Goal: Transaction & Acquisition: Purchase product/service

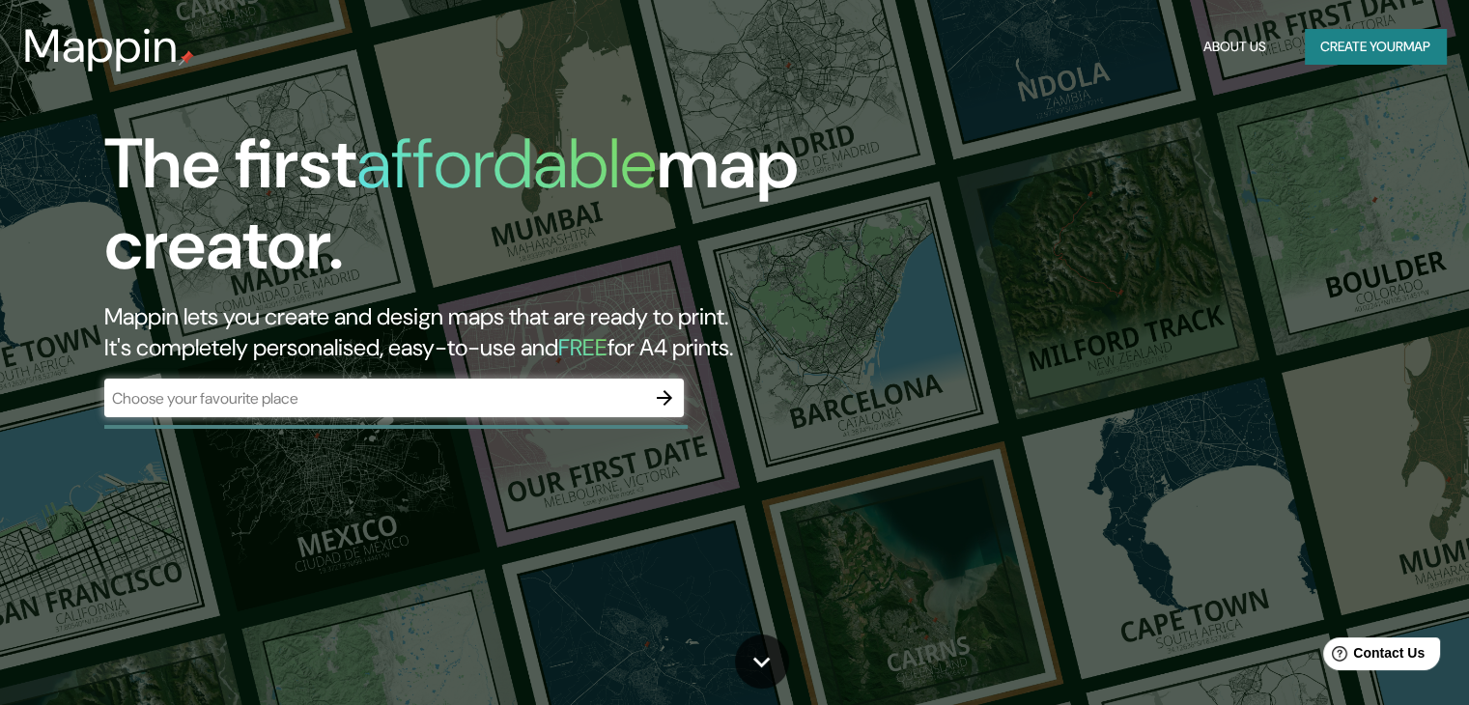
click at [512, 380] on div "​" at bounding box center [393, 398] width 579 height 39
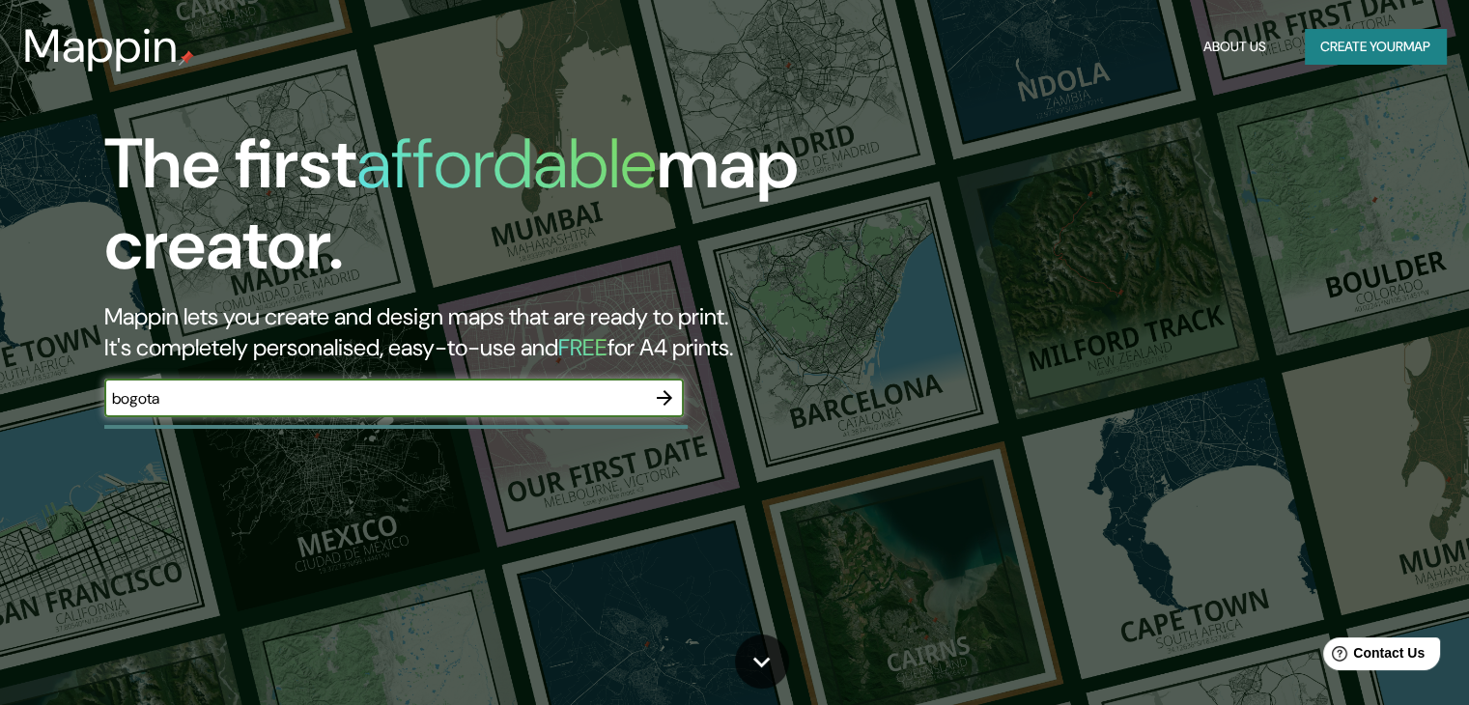
type input "bogota"
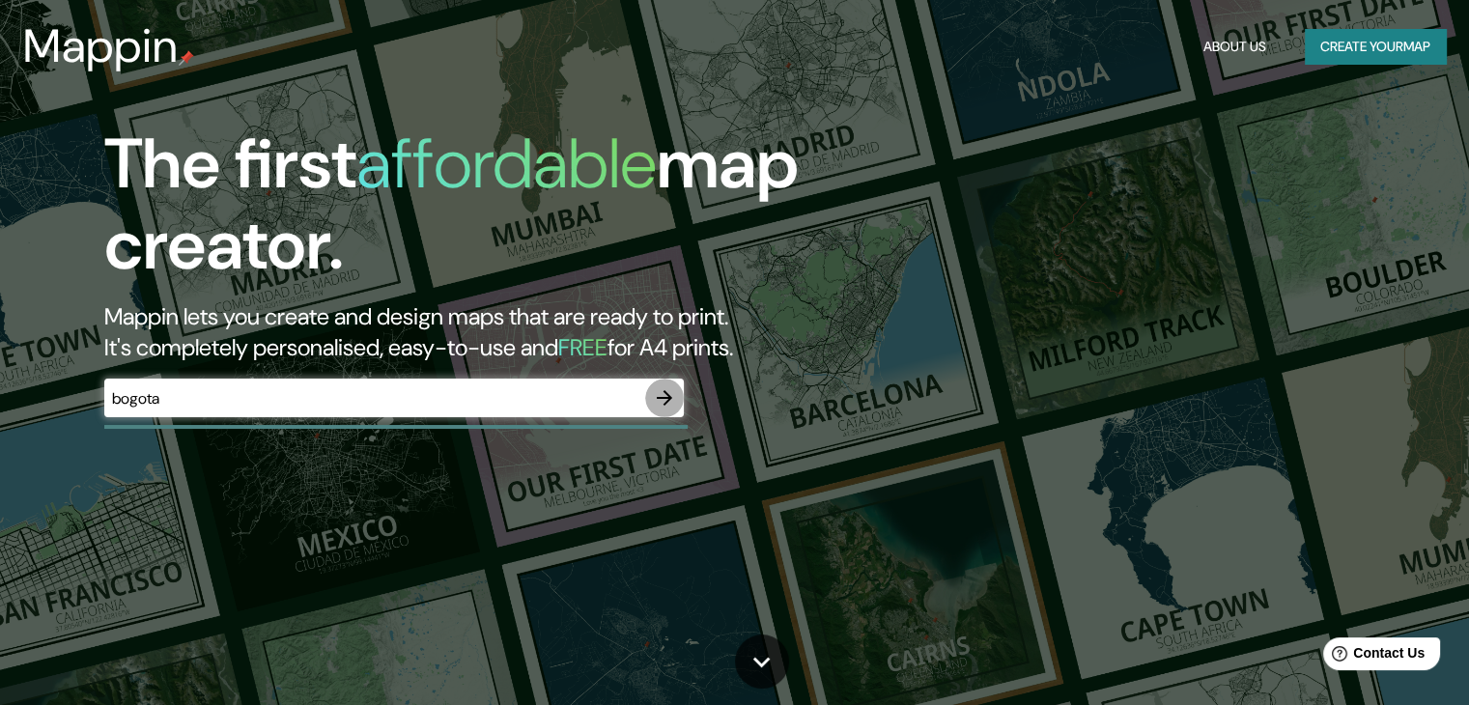
click at [646, 391] on button "button" at bounding box center [664, 398] width 39 height 39
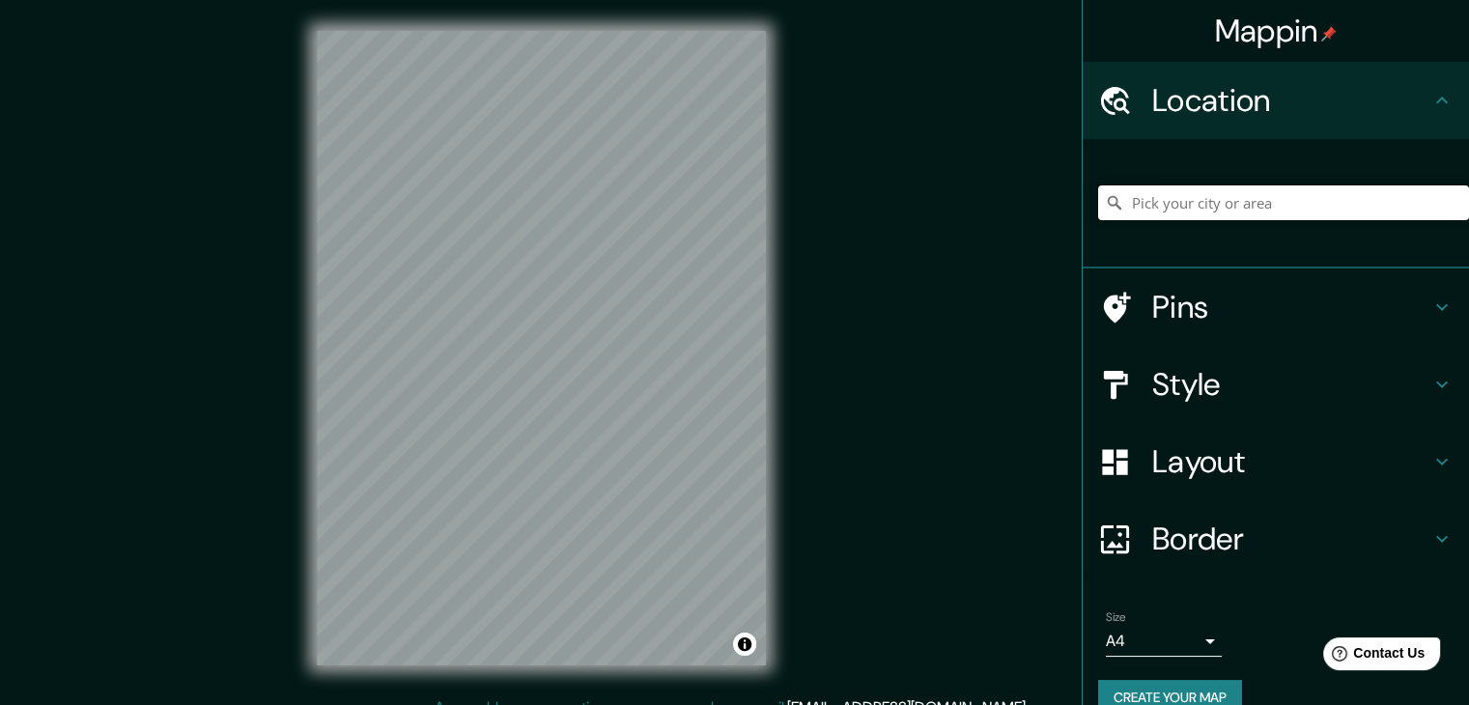
click at [1200, 214] on input "Pick your city or area" at bounding box center [1283, 202] width 371 height 35
click at [555, 529] on div at bounding box center [555, 526] width 15 height 15
click at [1269, 201] on input "[GEOGRAPHIC_DATA], [GEOGRAPHIC_DATA]" at bounding box center [1283, 202] width 371 height 35
click at [1268, 201] on input "[GEOGRAPHIC_DATA], [GEOGRAPHIC_DATA]" at bounding box center [1283, 202] width 371 height 35
click at [1266, 202] on input "[GEOGRAPHIC_DATA], [GEOGRAPHIC_DATA]" at bounding box center [1283, 202] width 371 height 35
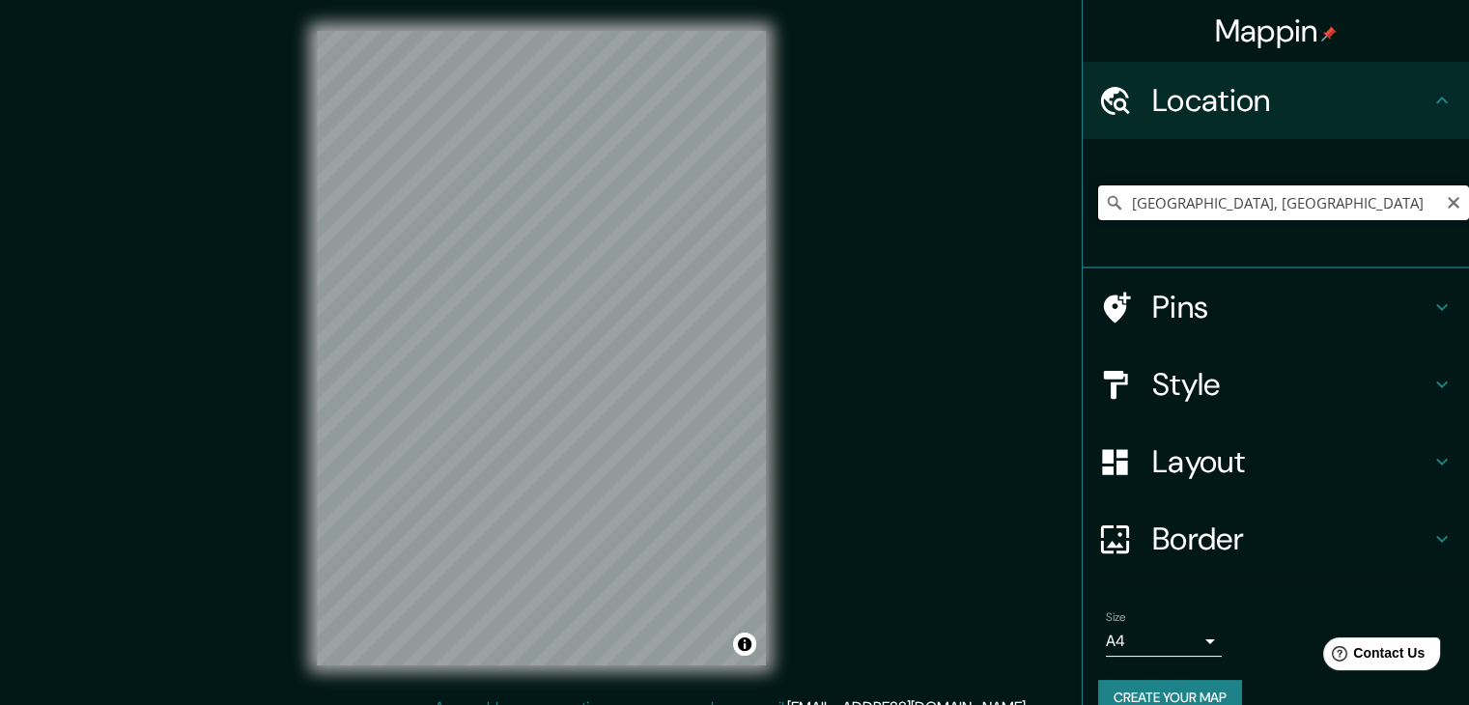
drag, startPoint x: 1266, startPoint y: 202, endPoint x: 1145, endPoint y: 216, distance: 121.6
click at [1145, 216] on input "[GEOGRAPHIC_DATA], [GEOGRAPHIC_DATA]" at bounding box center [1283, 202] width 371 height 35
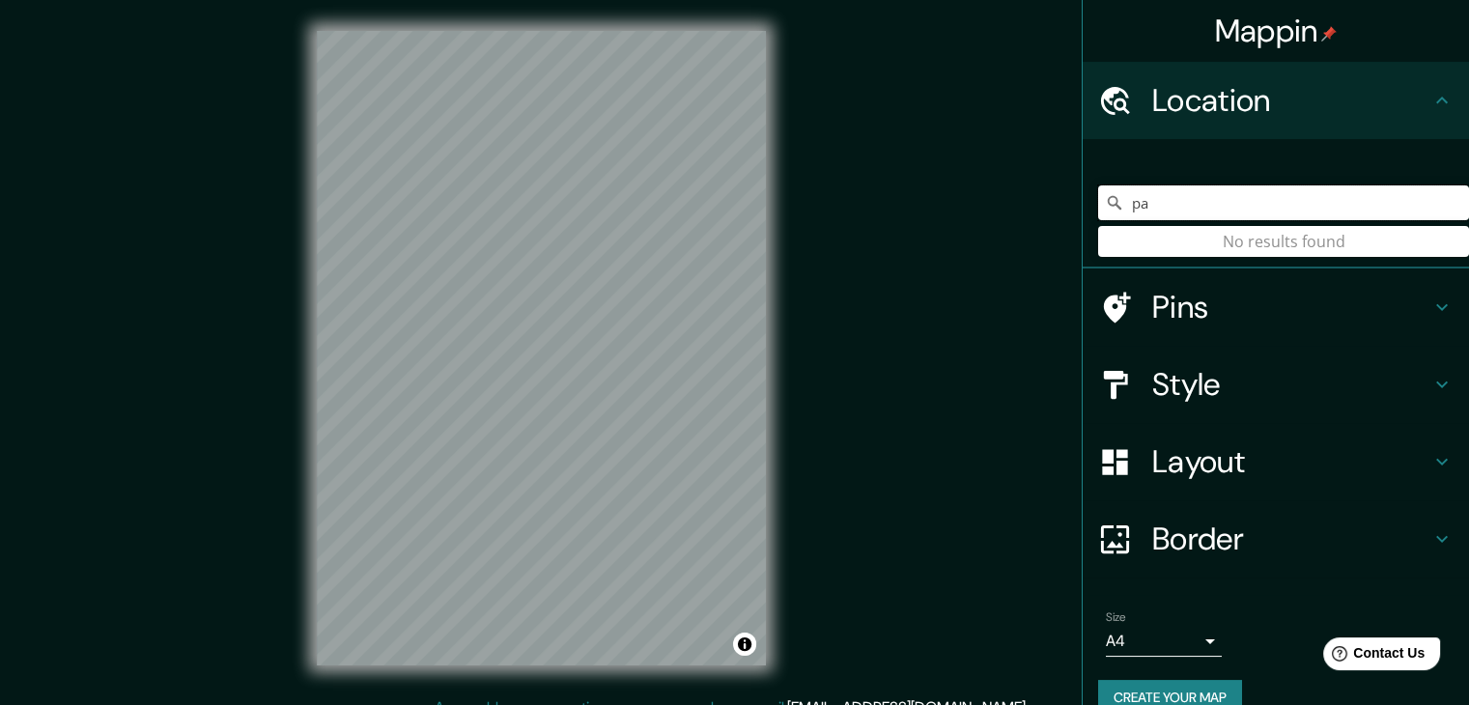
type input "p"
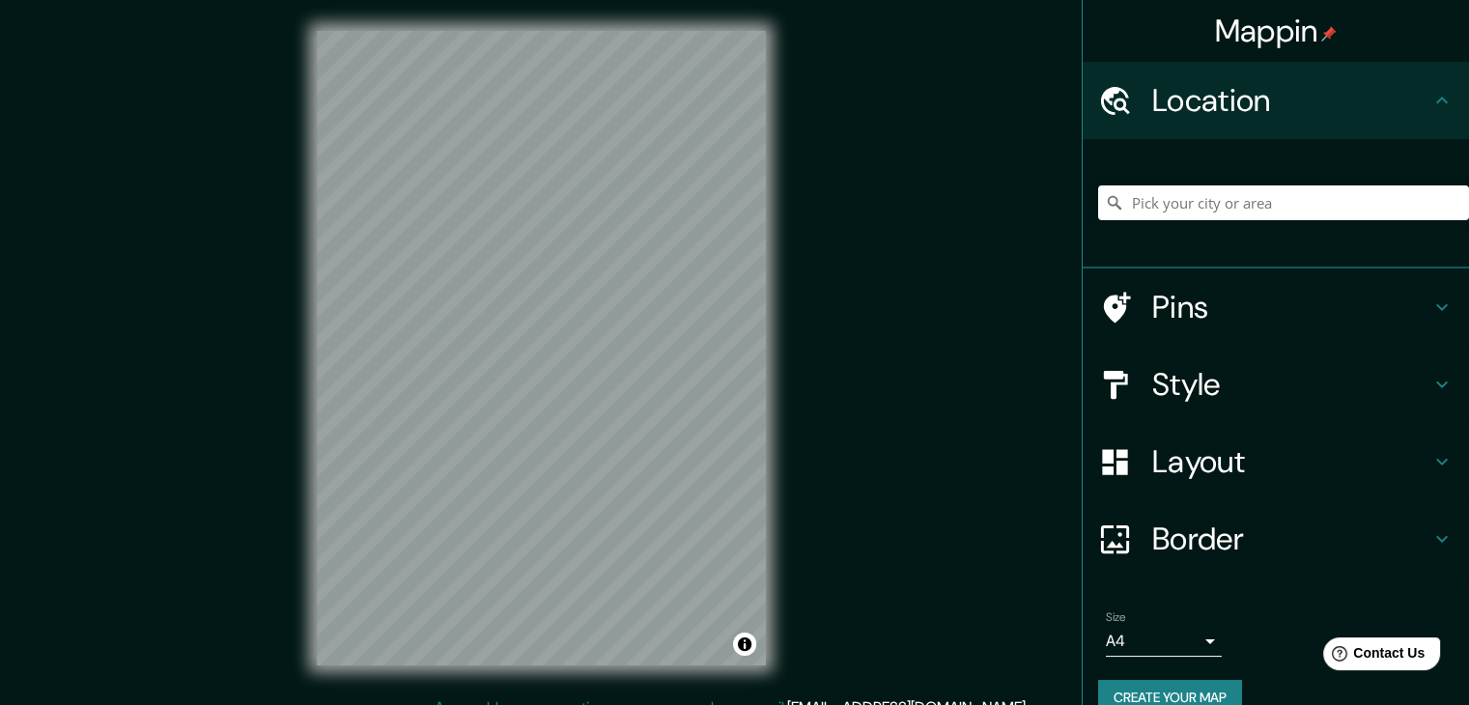
click at [1156, 387] on h4 "Style" at bounding box center [1291, 384] width 278 height 39
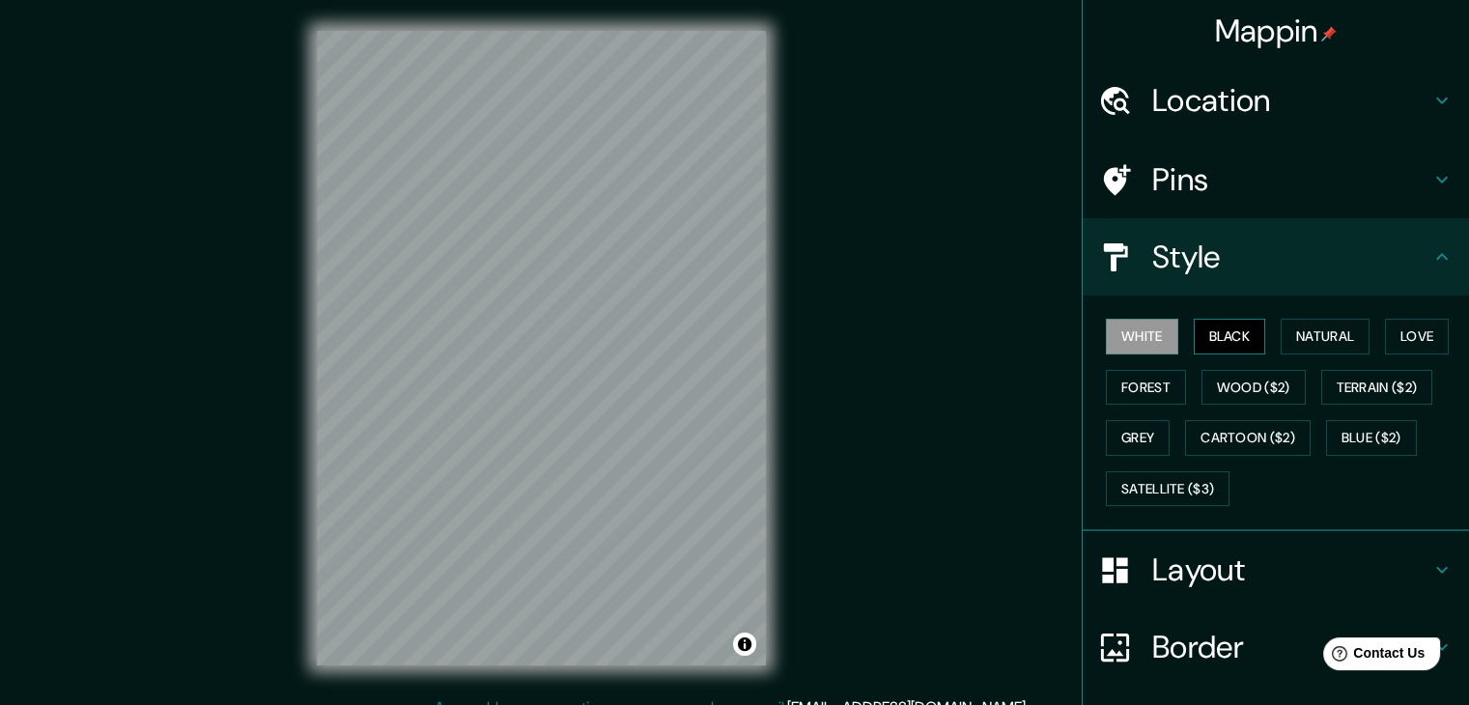
click at [1245, 334] on button "Black" at bounding box center [1229, 337] width 72 height 36
click at [1345, 341] on button "Natural" at bounding box center [1324, 337] width 89 height 36
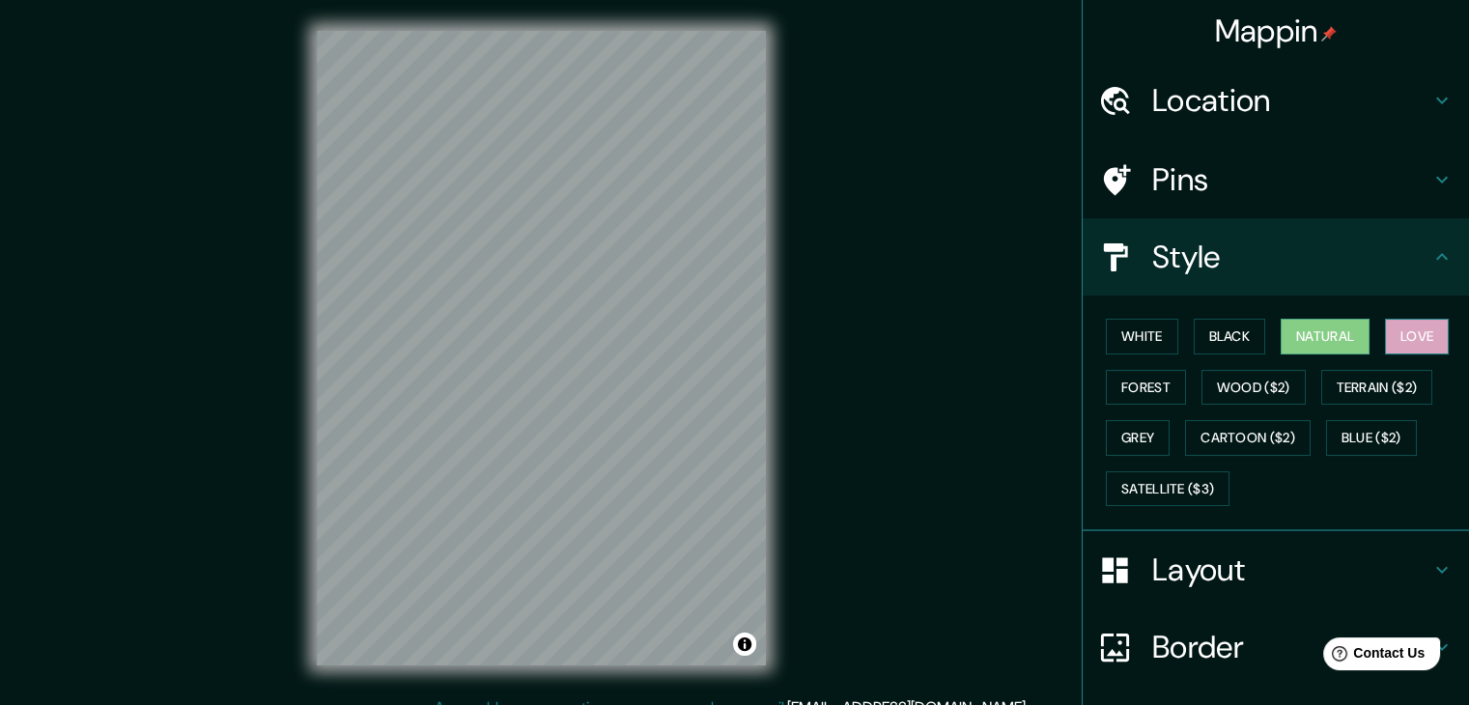
click at [1413, 341] on button "Love" at bounding box center [1417, 337] width 64 height 36
click at [1106, 379] on button "Forest" at bounding box center [1146, 388] width 80 height 36
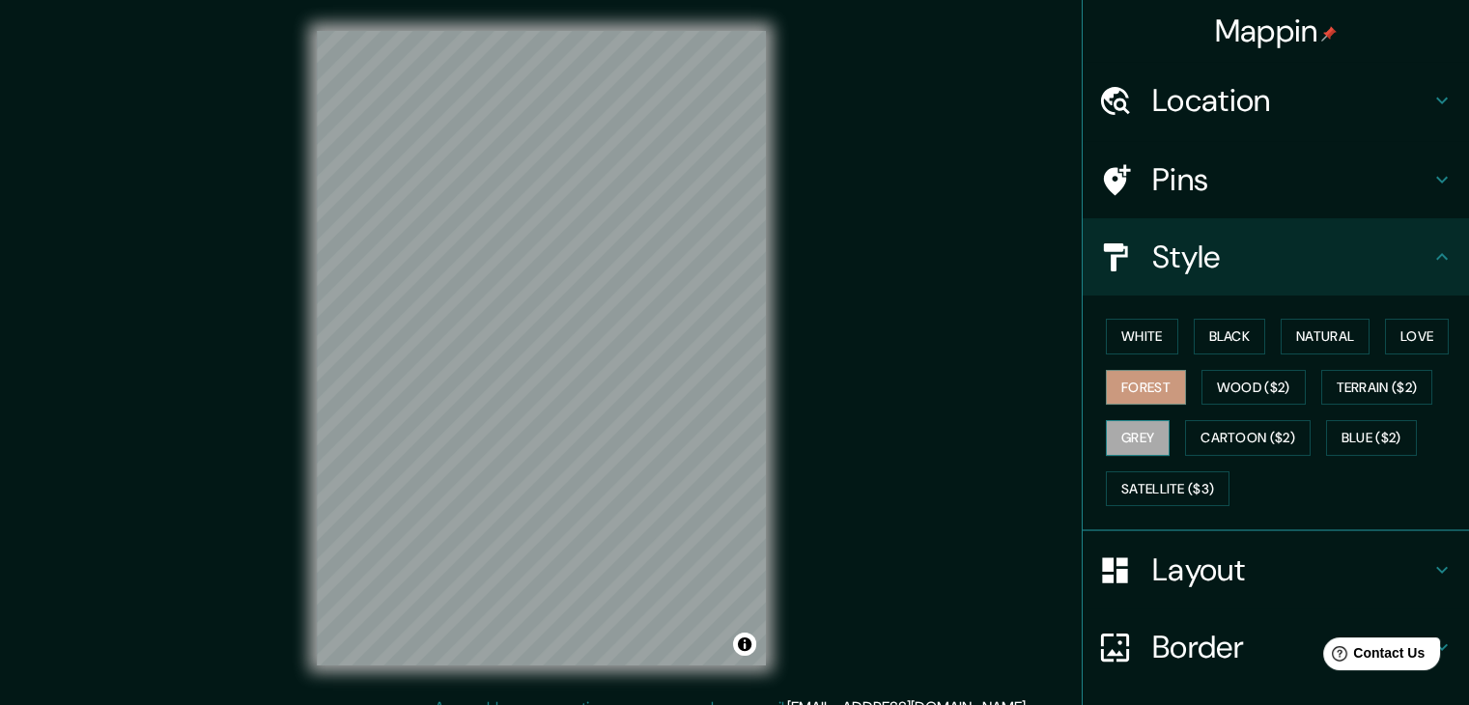
click at [1150, 420] on button "Grey" at bounding box center [1138, 438] width 64 height 36
click at [1155, 493] on button "Satellite ($3)" at bounding box center [1168, 489] width 124 height 36
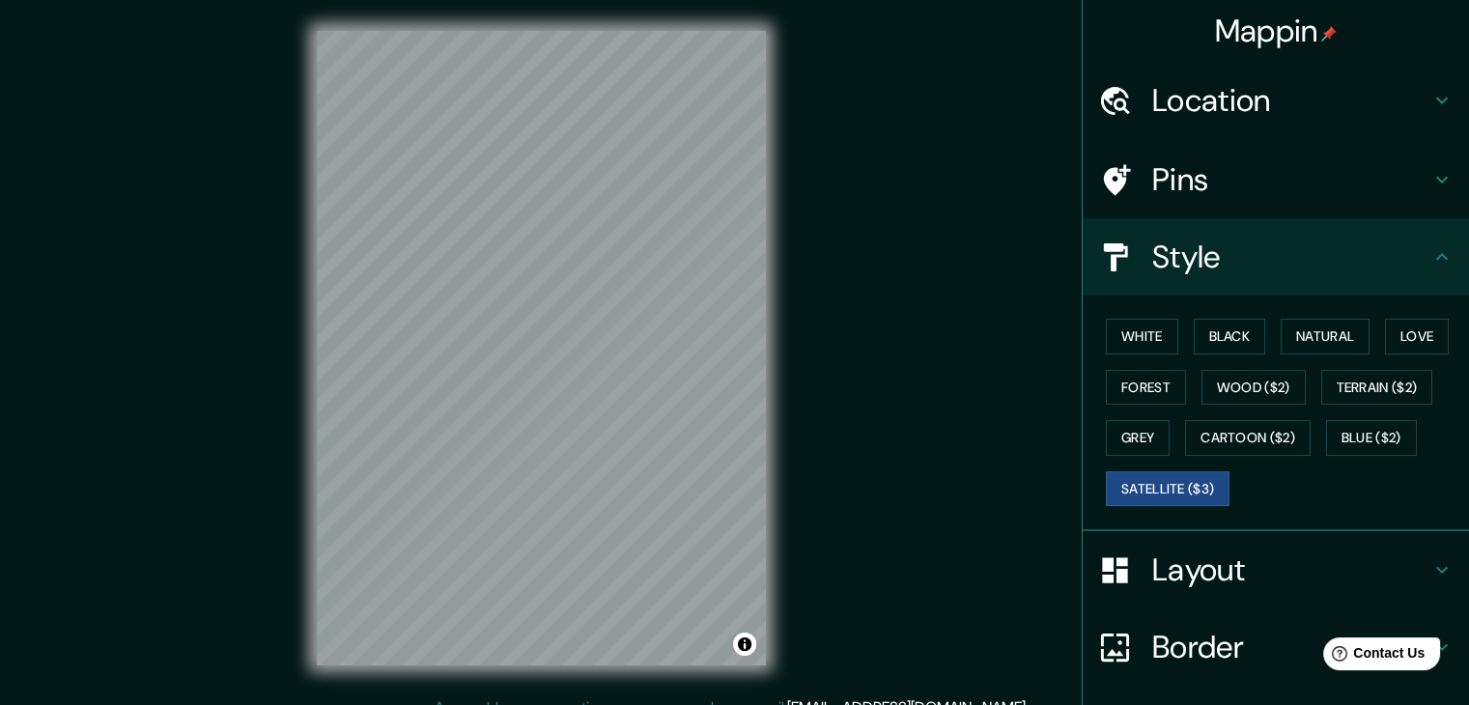
click at [856, 466] on div "Mappin Location Pins Style White Black Natural Love Forest Wood ($2) Terrain ($…" at bounding box center [734, 363] width 1469 height 727
click at [738, 635] on button "Toggle attribution" at bounding box center [744, 643] width 23 height 23
click at [837, 553] on div "Mappin Location Pins Style White Black Natural Love Forest Wood ($2) Terrain ($…" at bounding box center [734, 363] width 1469 height 727
click at [881, 432] on div "Mappin Location Pins Style White Black Natural Love Forest Wood ($2) Terrain ($…" at bounding box center [734, 363] width 1469 height 727
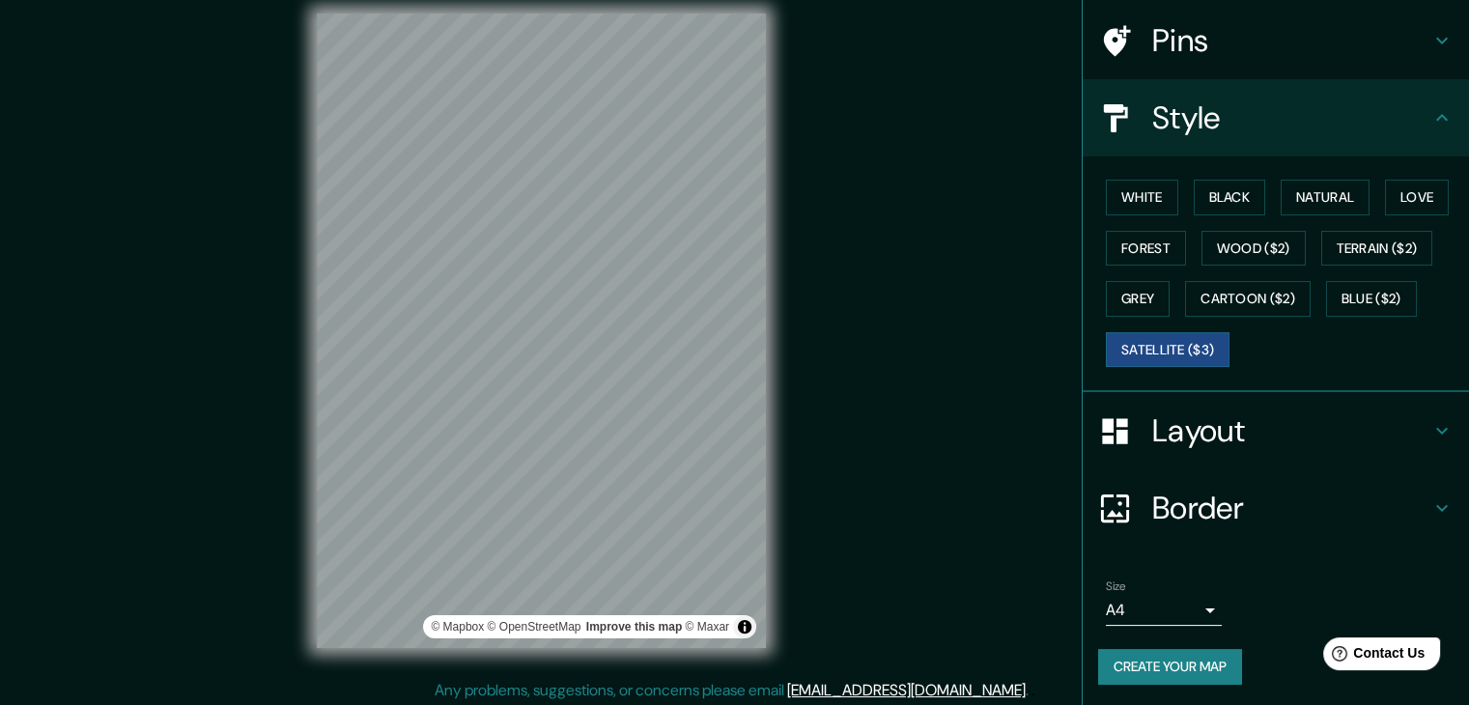
scroll to position [22, 0]
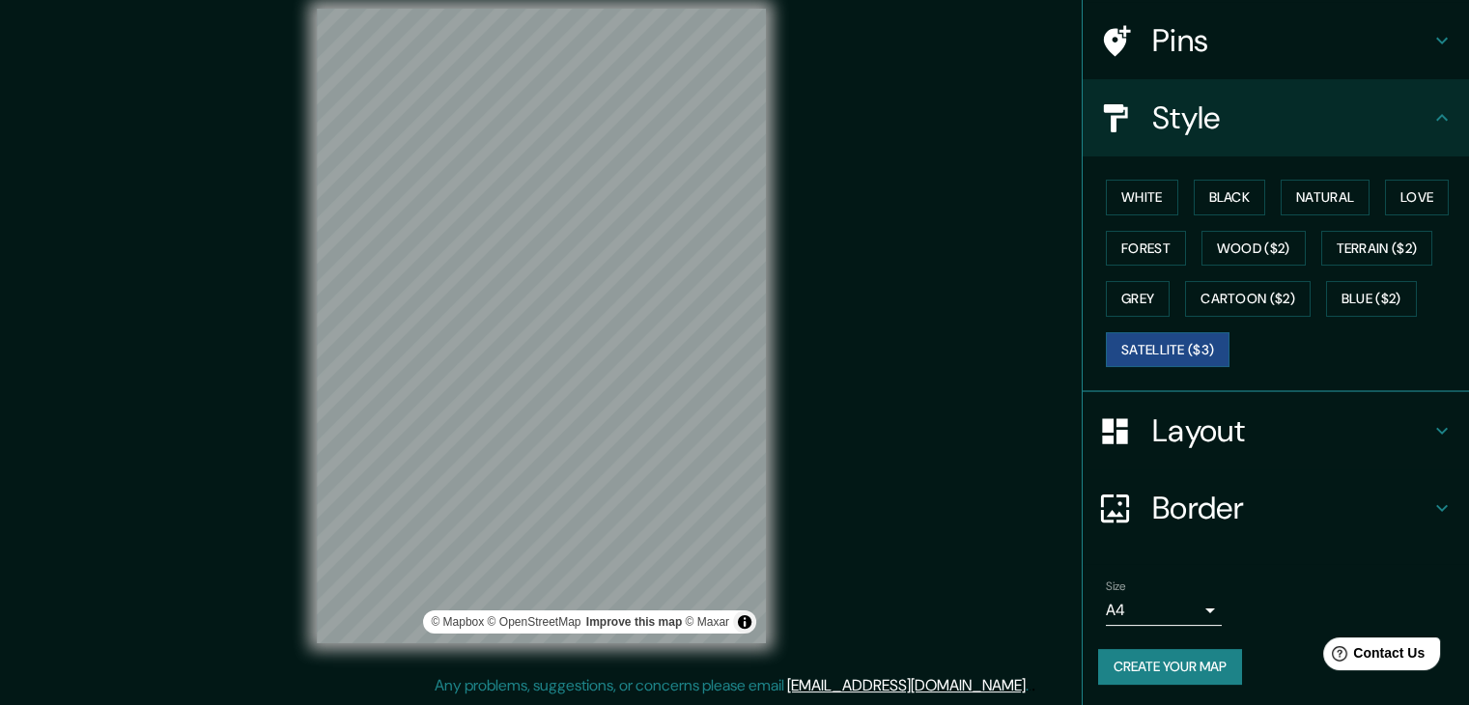
click at [1178, 611] on body "Mappin Location Pins Style White Black Natural Love Forest Wood ($2) Terrain ($…" at bounding box center [734, 330] width 1469 height 705
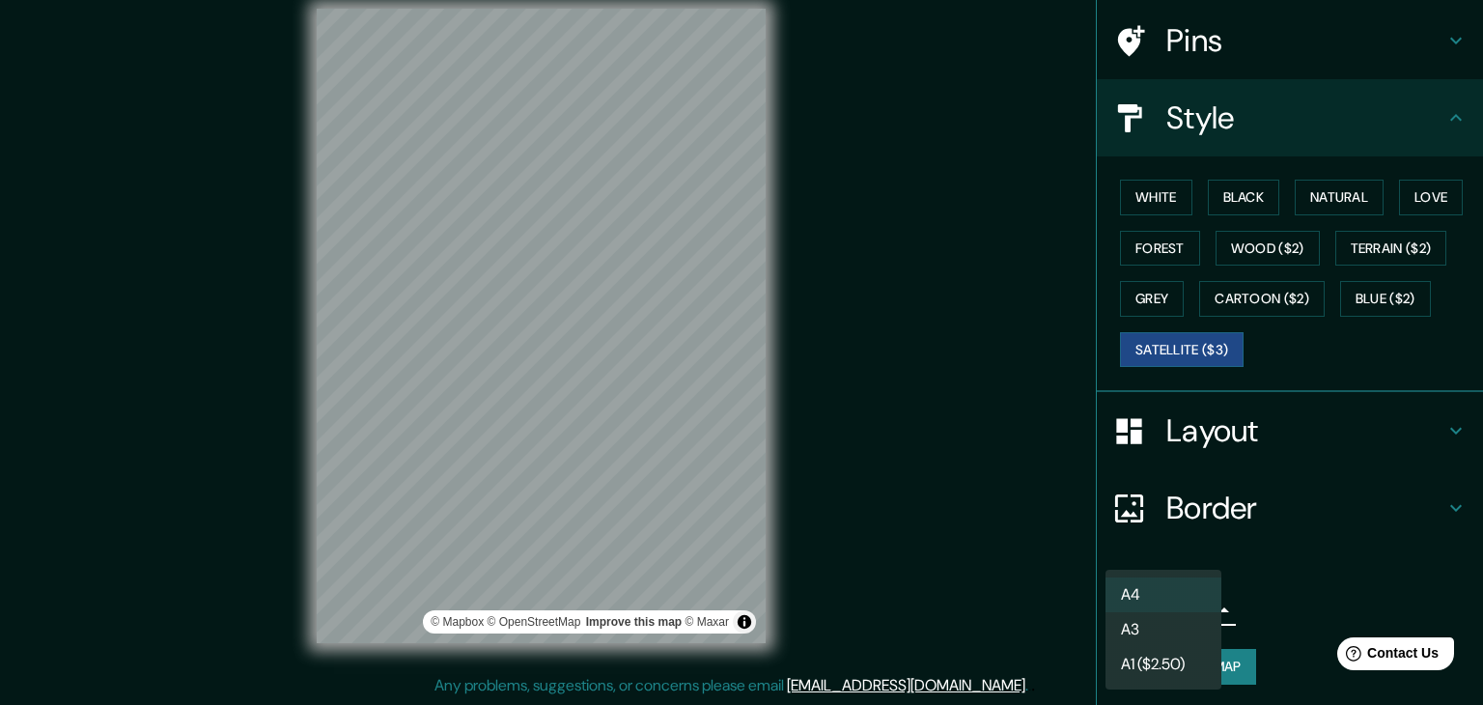
click at [1175, 634] on li "A3" at bounding box center [1164, 629] width 116 height 35
type input "a4"
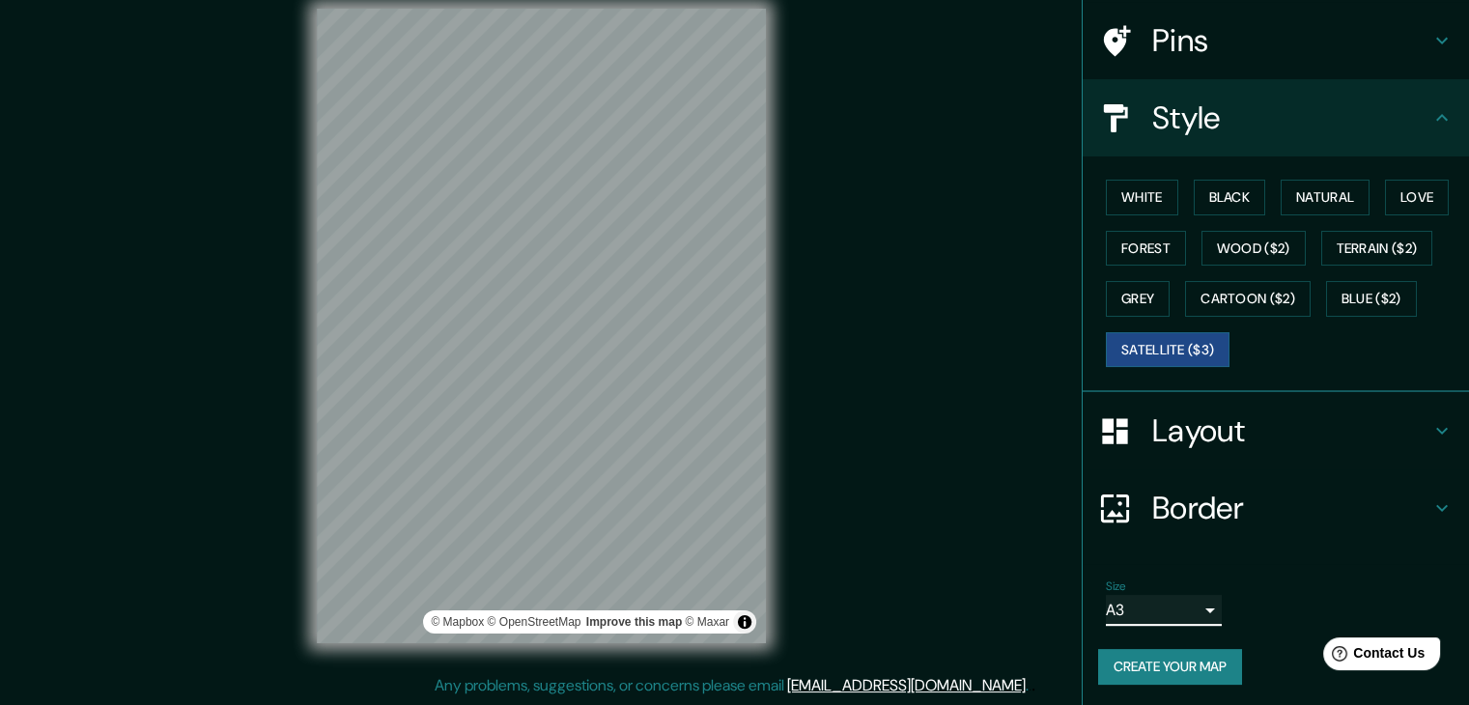
scroll to position [0, 0]
